Goal: Task Accomplishment & Management: Use online tool/utility

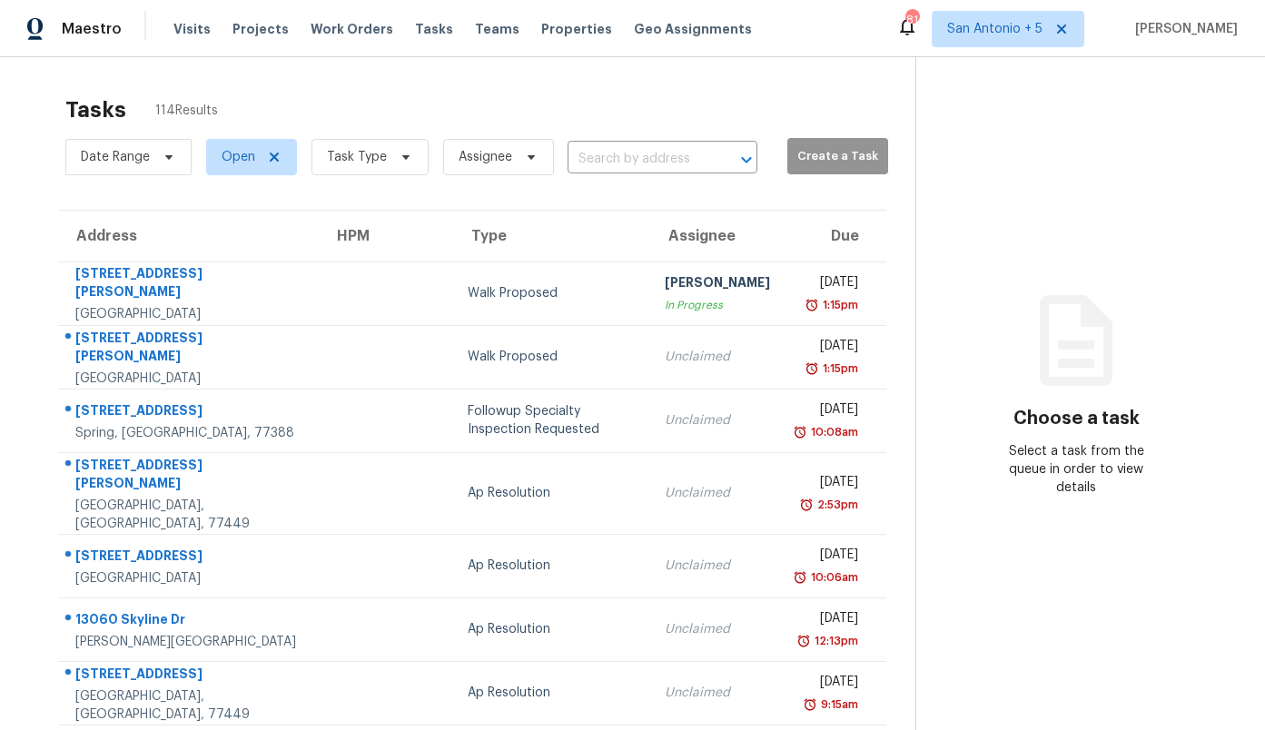
click at [813, 154] on span "Create a Task" at bounding box center [837, 156] width 83 height 21
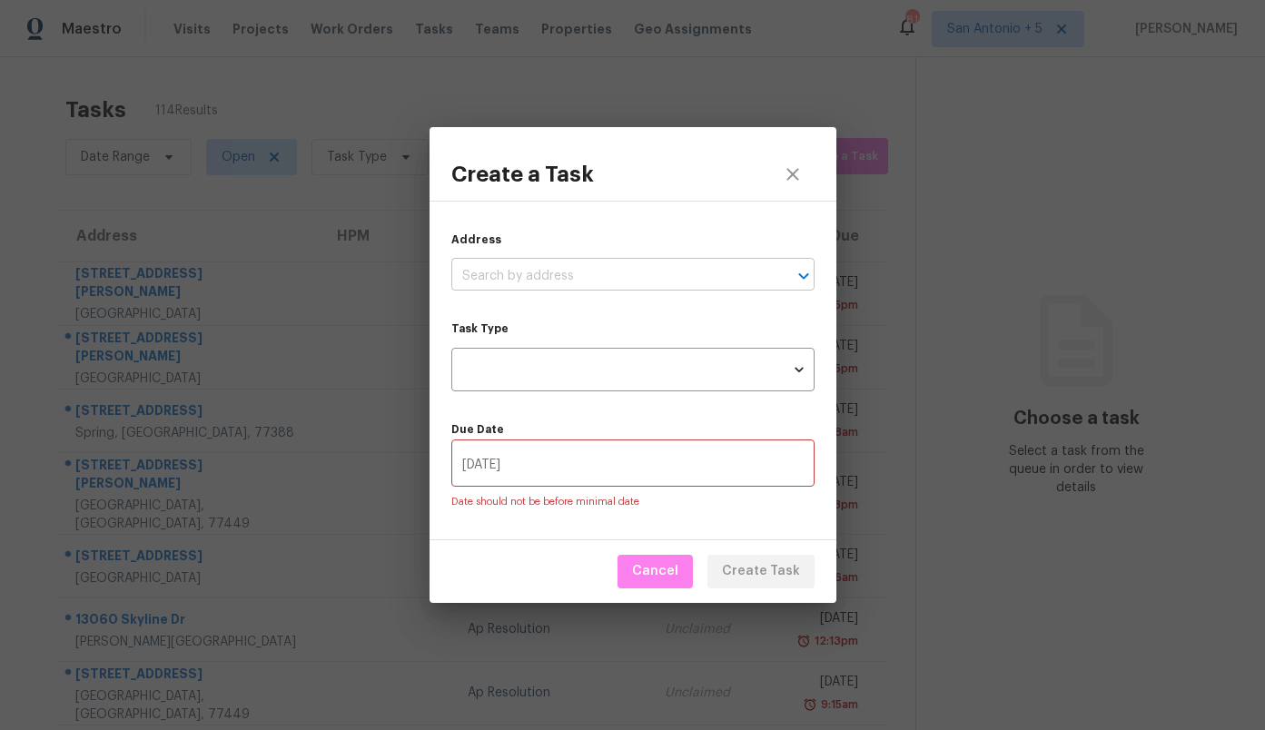
click at [582, 275] on input "text" at bounding box center [607, 276] width 312 height 28
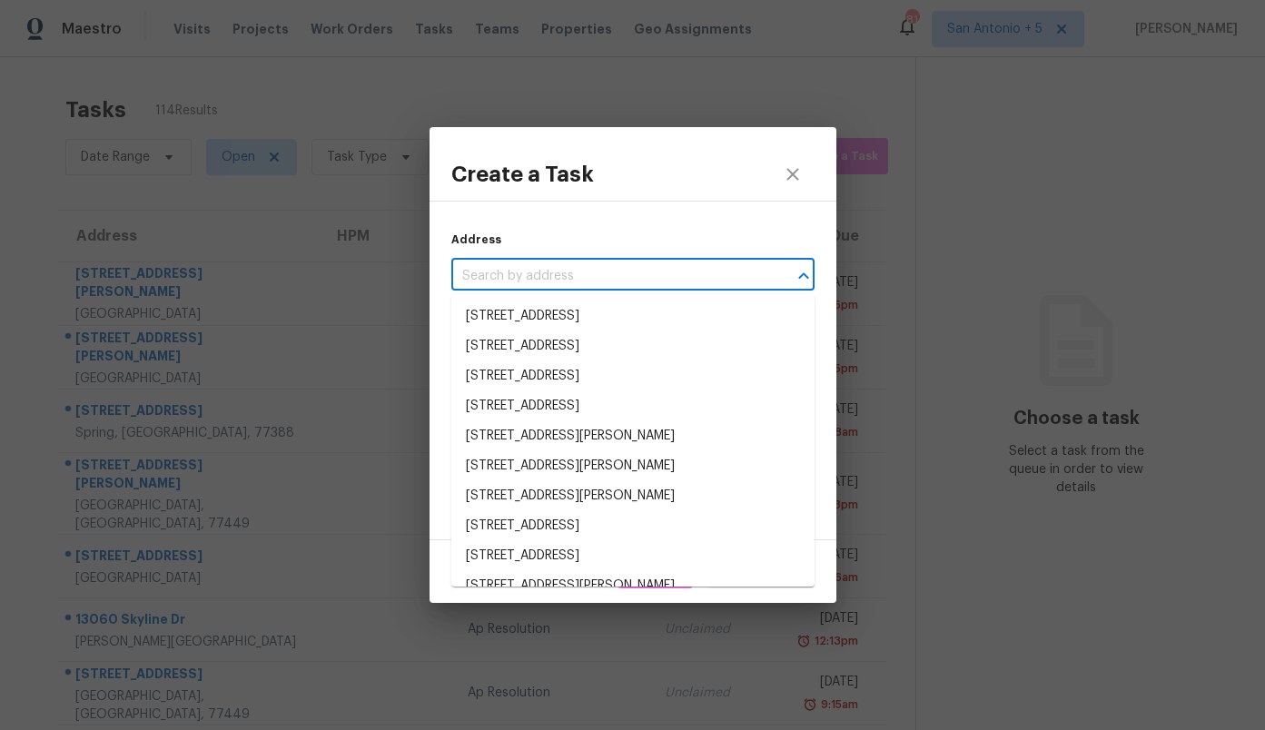
paste input "[STREET_ADDRESS][PERSON_NAME]"
type input "[STREET_ADDRESS][PERSON_NAME]"
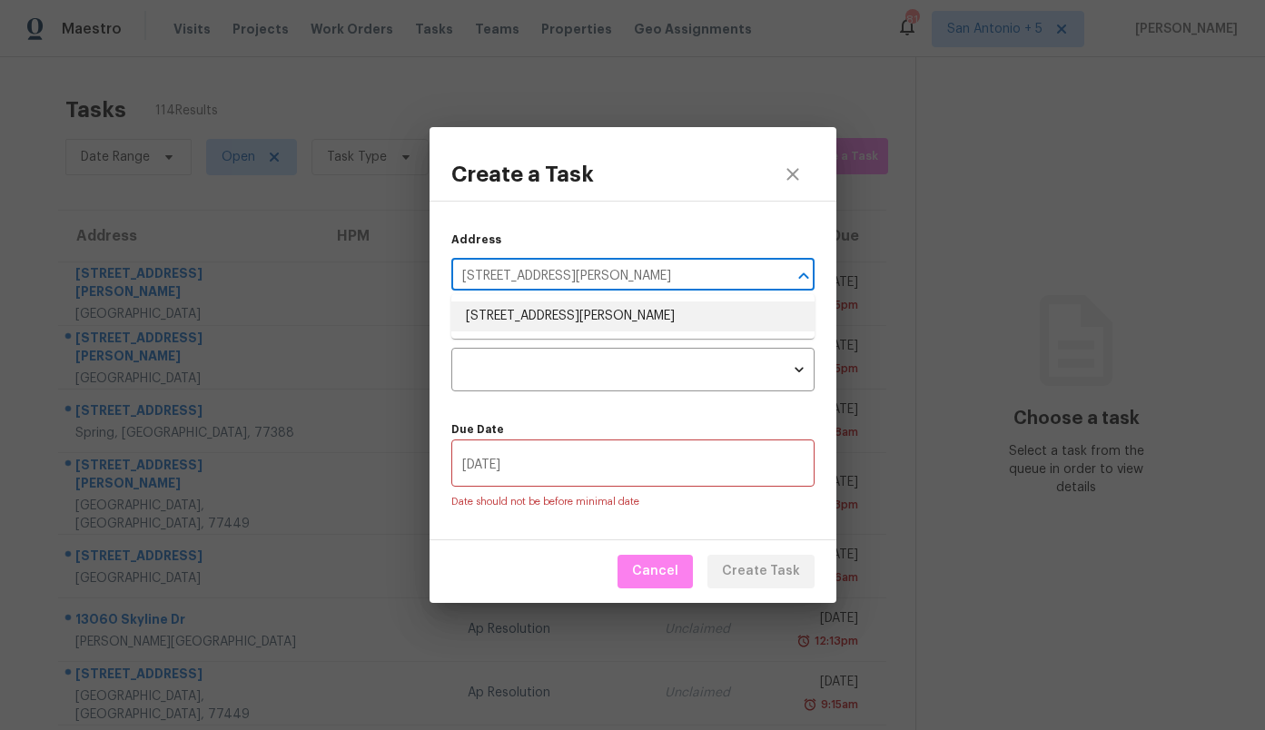
click at [559, 310] on li "[STREET_ADDRESS][PERSON_NAME]" at bounding box center [632, 316] width 363 height 30
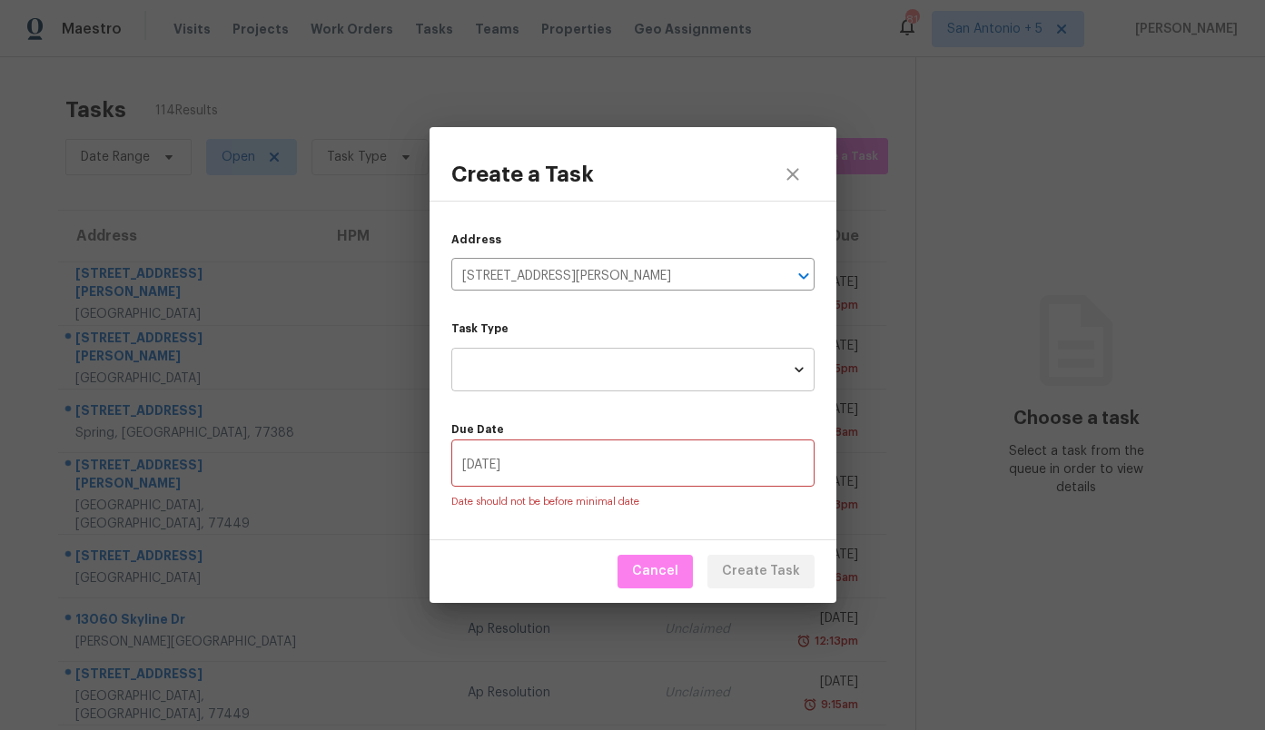
click at [551, 364] on body "Maestro Visits Projects Work Orders Tasks Teams Properties Geo Assignments 81 […" at bounding box center [632, 365] width 1265 height 730
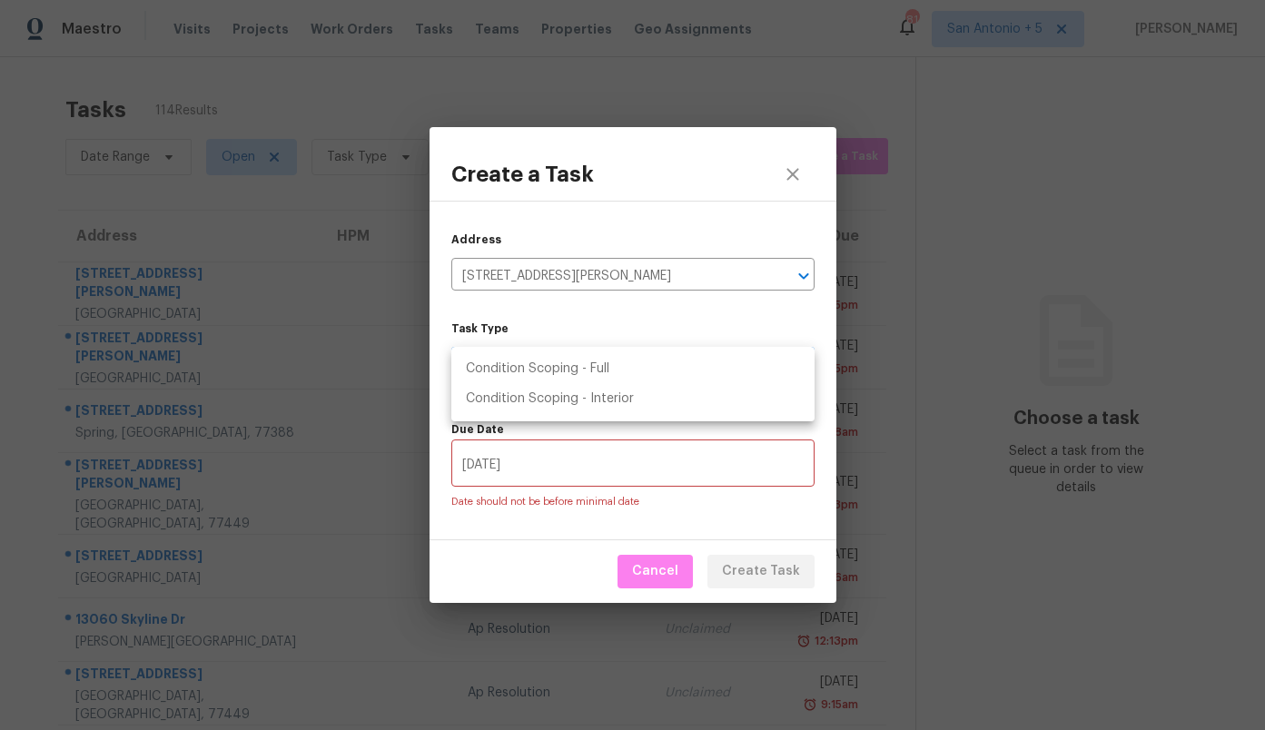
click at [579, 371] on li "Condition Scoping - Full" at bounding box center [632, 369] width 363 height 30
type input "virtual_full_assessment"
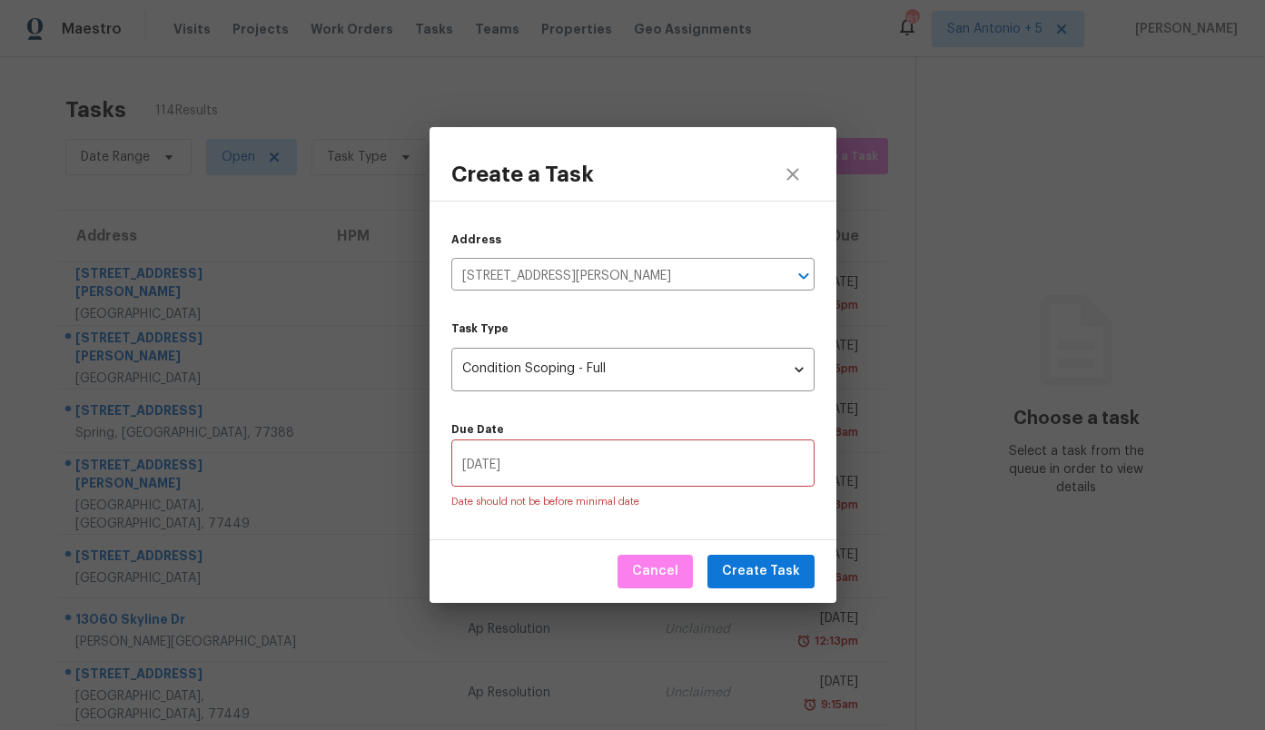
click at [550, 517] on div "Address [STREET_ADDRESS][PERSON_NAME] ​ Task Type Condition Scoping - Full virt…" at bounding box center [633, 371] width 407 height 341
click at [772, 568] on span "Create Task" at bounding box center [761, 571] width 78 height 23
